Goal: Task Accomplishment & Management: Complete application form

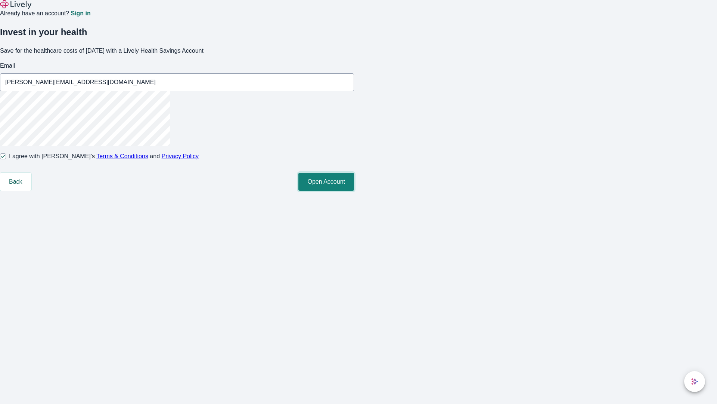
click at [354, 191] on button "Open Account" at bounding box center [327, 182] width 56 height 18
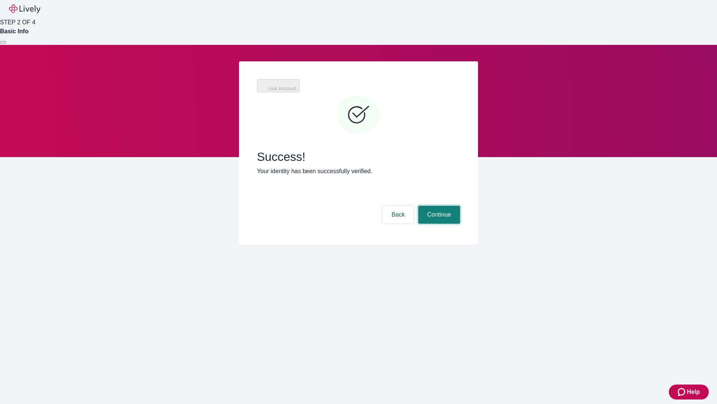
click at [438, 206] on button "Continue" at bounding box center [439, 215] width 42 height 18
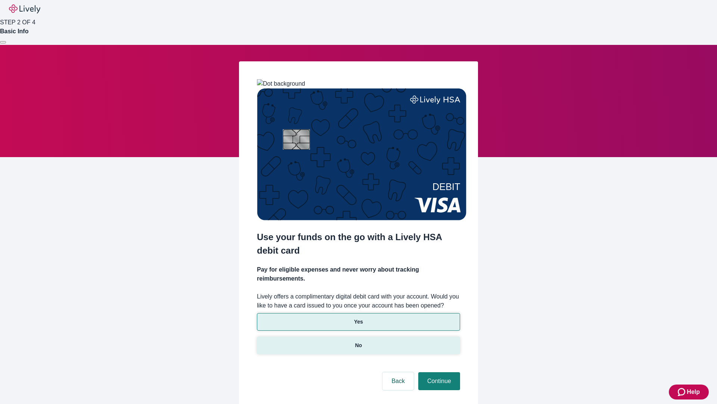
click at [358, 341] on p "No" at bounding box center [358, 345] width 7 height 8
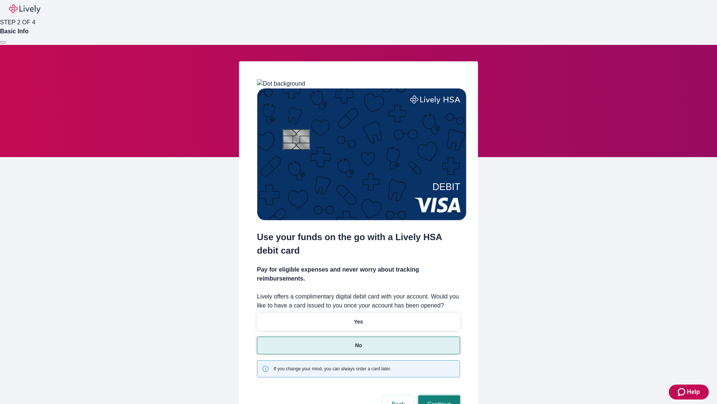
click at [438, 395] on button "Continue" at bounding box center [439, 404] width 42 height 18
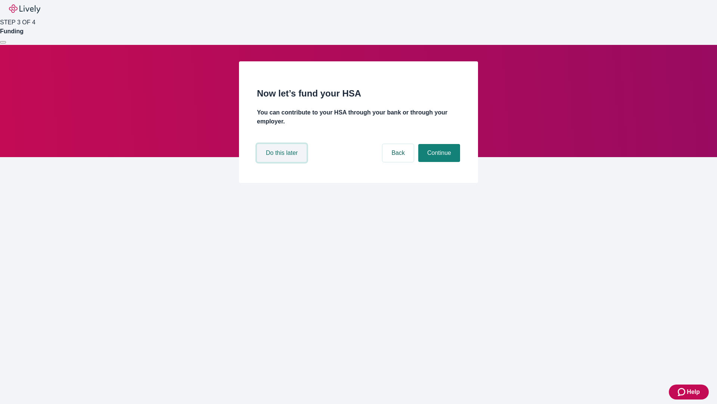
click at [283, 162] on button "Do this later" at bounding box center [282, 153] width 50 height 18
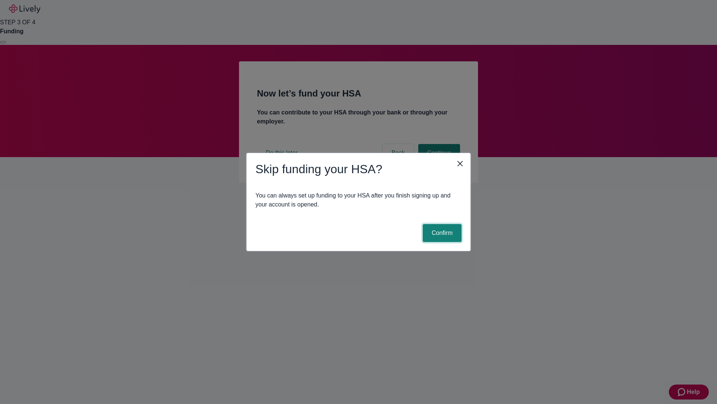
click at [441, 233] on button "Confirm" at bounding box center [442, 233] width 39 height 18
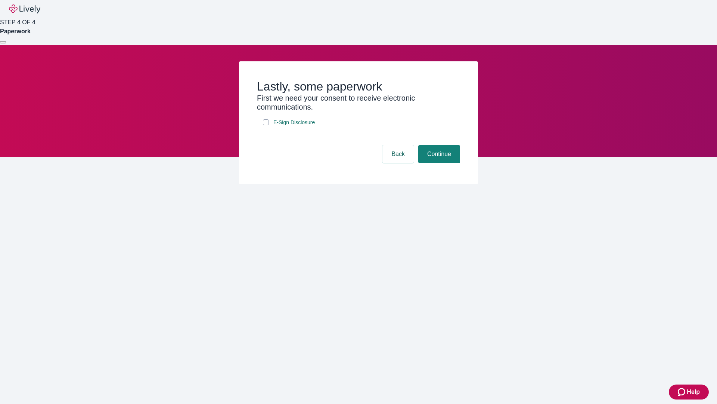
click at [266, 125] on input "E-Sign Disclosure" at bounding box center [266, 122] width 6 height 6
checkbox input "true"
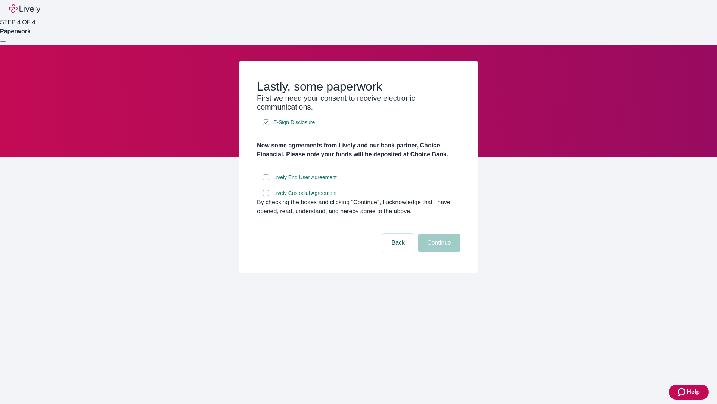
click at [266, 180] on input "Lively End User Agreement" at bounding box center [266, 177] width 6 height 6
checkbox input "true"
click at [266, 196] on input "Lively Custodial Agreement" at bounding box center [266, 193] width 6 height 6
checkbox input "true"
click at [438, 251] on button "Continue" at bounding box center [439, 243] width 42 height 18
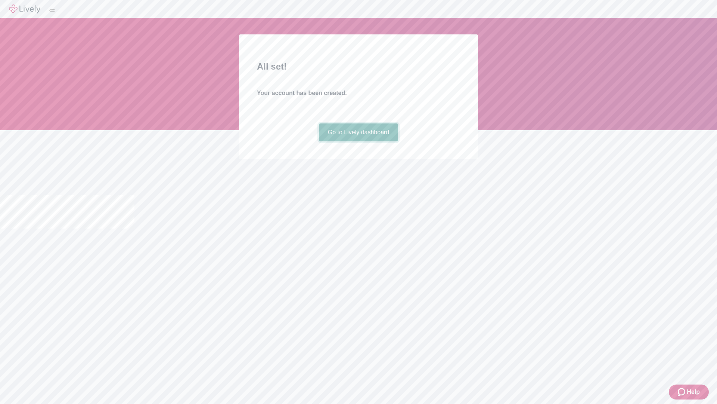
click at [358, 141] on link "Go to Lively dashboard" at bounding box center [359, 132] width 80 height 18
